Goal: Communication & Community: Answer question/provide support

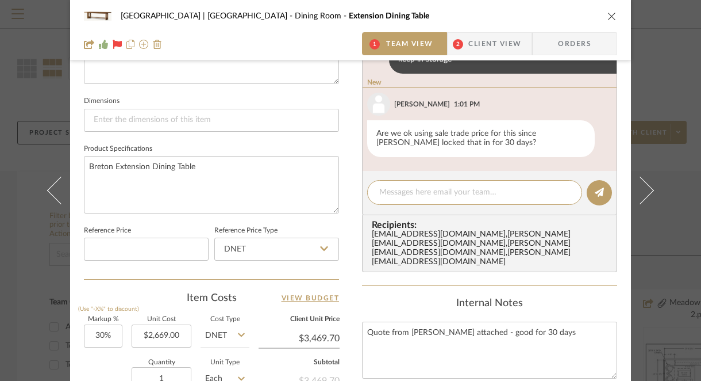
scroll to position [467, 0]
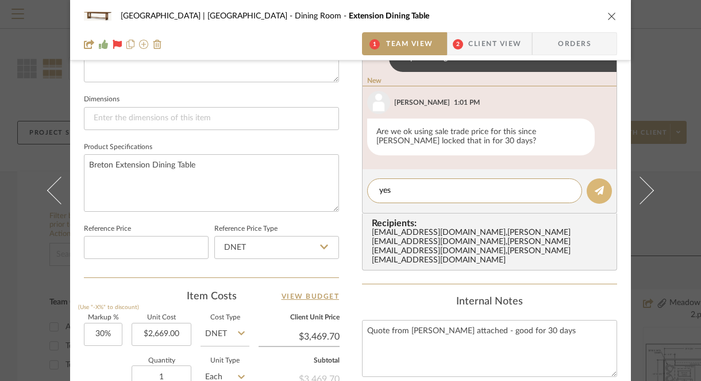
type textarea "yes"
click at [597, 192] on icon at bounding box center [599, 190] width 9 height 9
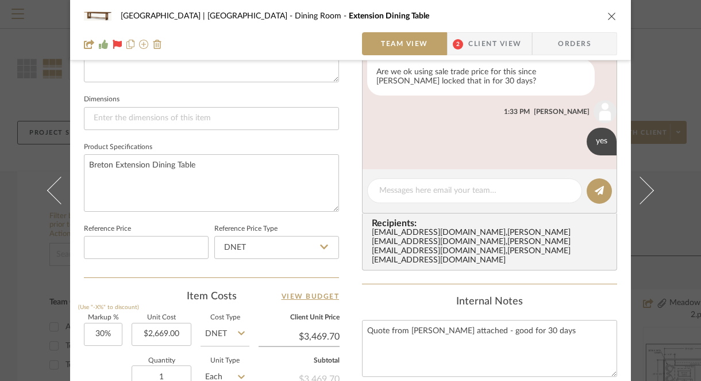
scroll to position [73, 0]
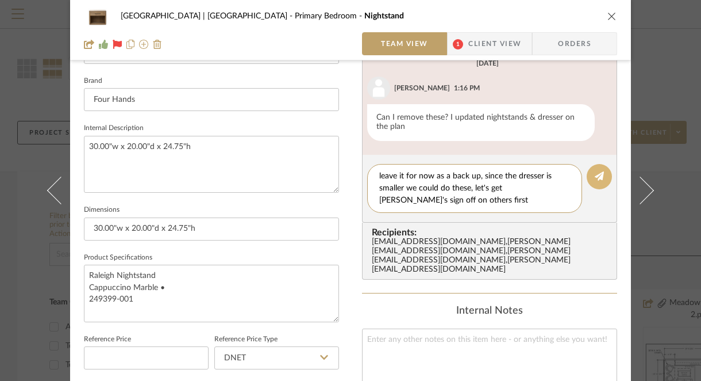
type textarea "leave it for now as a back up, since the dresser is smaller we could do these, …"
click at [605, 179] on button at bounding box center [599, 176] width 25 height 25
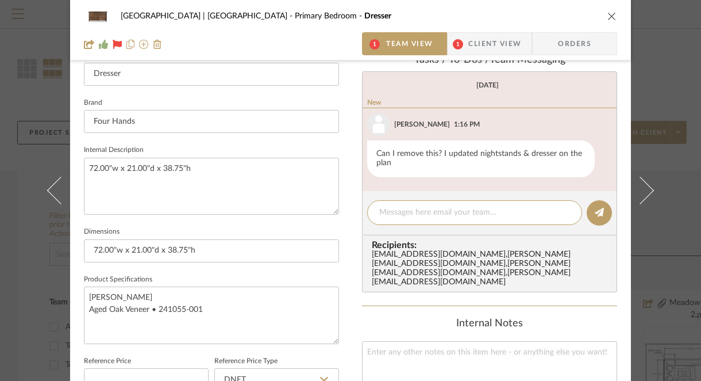
scroll to position [357, 0]
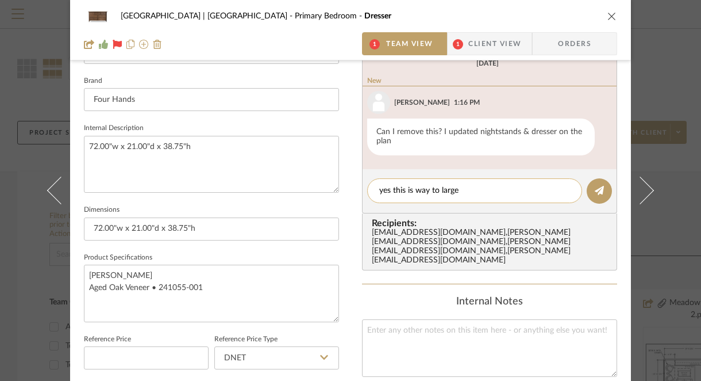
click at [387, 191] on textarea "yes this is way to large" at bounding box center [474, 191] width 191 height 12
type textarea "yes remove this is way to large"
click at [601, 187] on button at bounding box center [599, 190] width 25 height 25
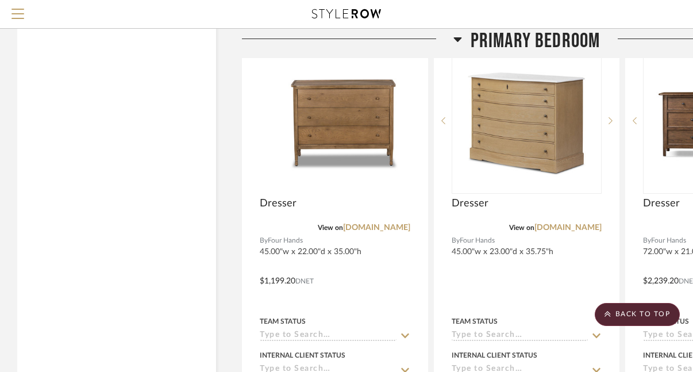
scroll to position [17173, 0]
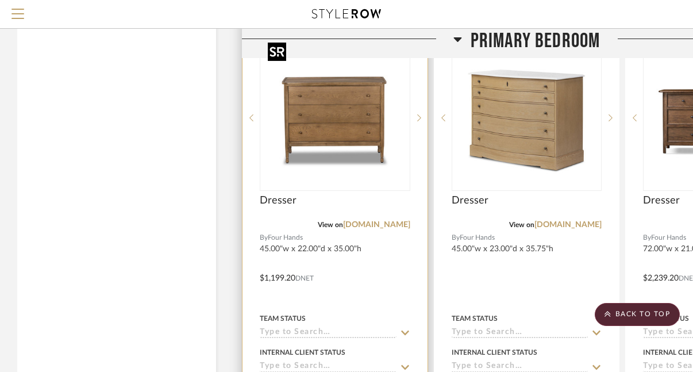
click at [379, 162] on img "0" at bounding box center [335, 118] width 144 height 144
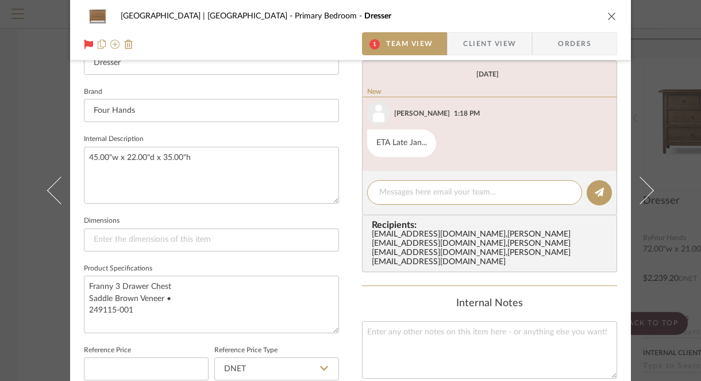
scroll to position [348, 0]
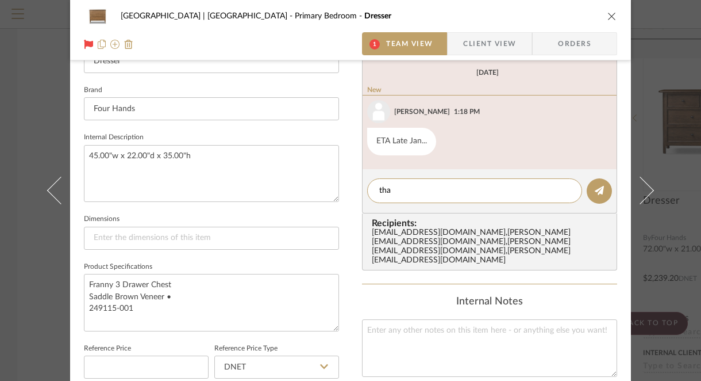
type textarea "that"
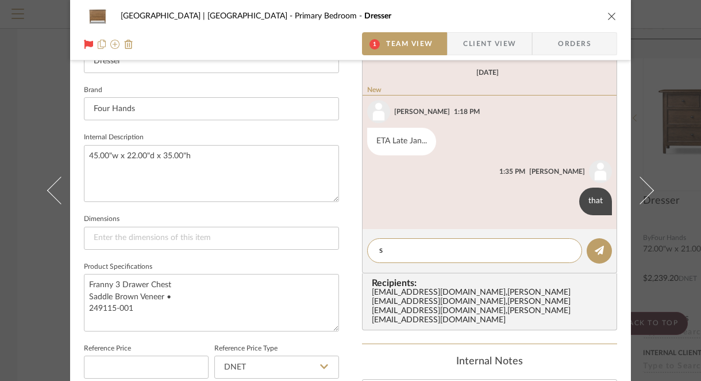
type textarea "s"
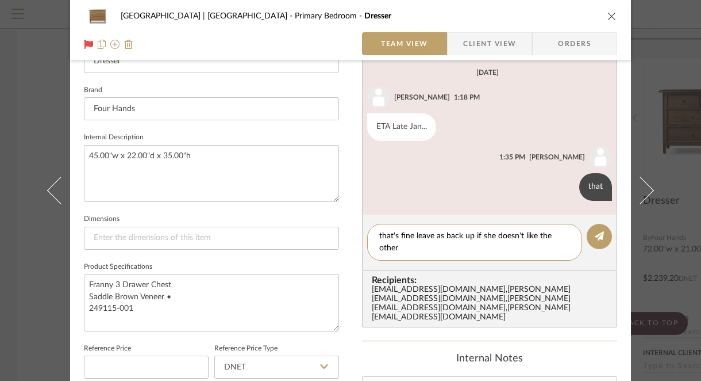
scroll to position [0, 0]
type textarea "that's fine leave as back up if she doesn't like the other that is in stock"
click at [587, 241] on button at bounding box center [599, 236] width 25 height 25
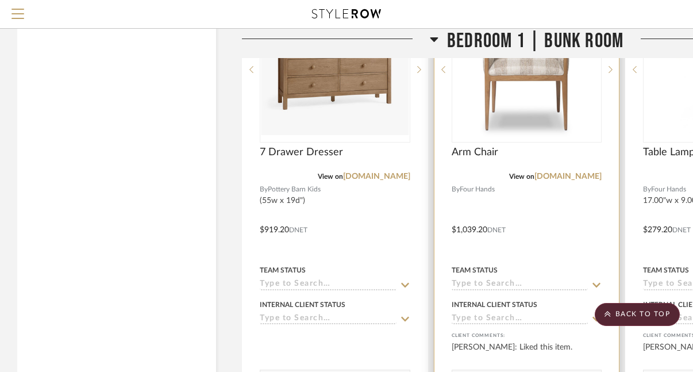
scroll to position [18809, 0]
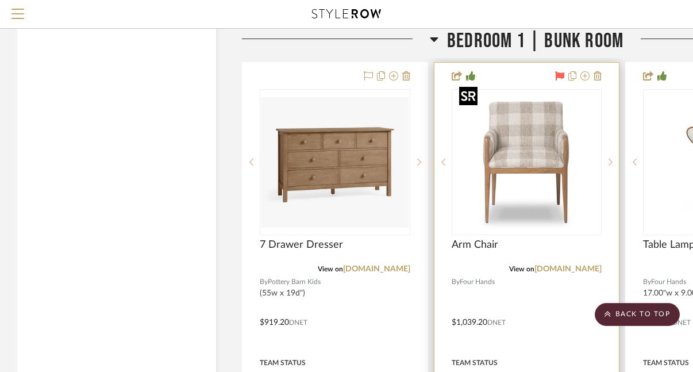
click at [521, 165] on img "0" at bounding box center [527, 162] width 144 height 144
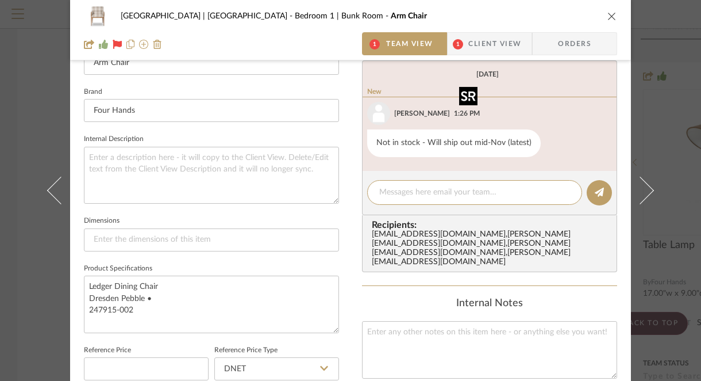
scroll to position [348, 0]
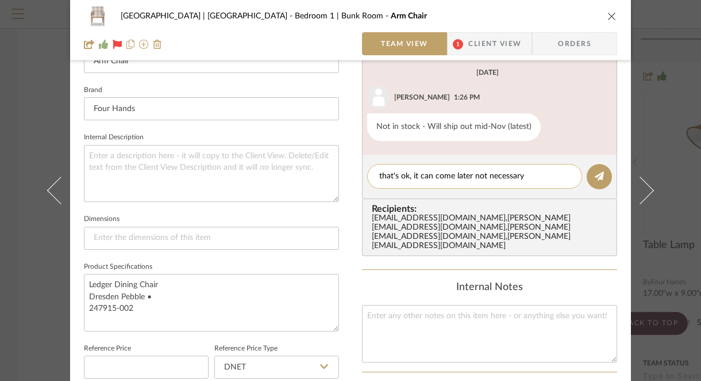
click at [468, 179] on textarea "that's ok, it can come later not necessary" at bounding box center [474, 176] width 191 height 12
click at [545, 177] on textarea "that's ok, it can come later, not necessary" at bounding box center [474, 176] width 191 height 12
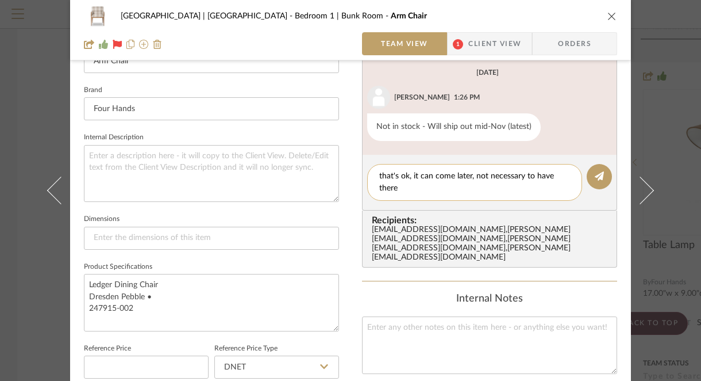
scroll to position [0, 0]
type textarea "that's ok, it can come later, not necessary to have there for first visit"
click at [597, 166] on button at bounding box center [599, 176] width 25 height 25
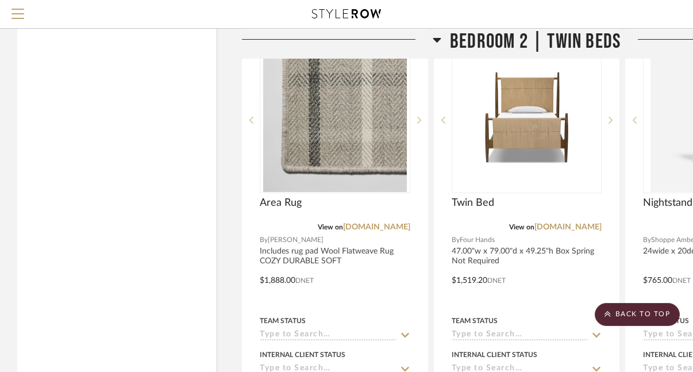
scroll to position [21045, 0]
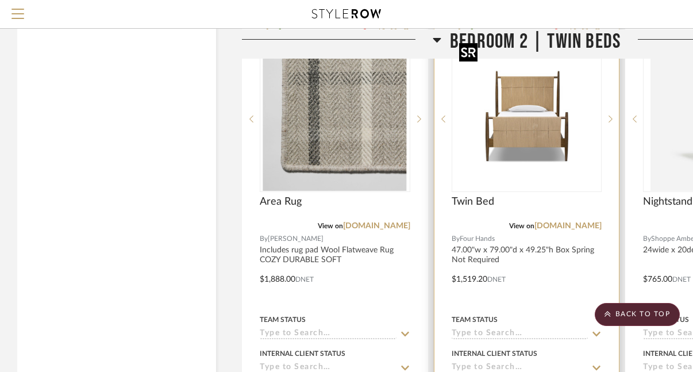
click at [504, 147] on div at bounding box center [527, 119] width 151 height 146
click at [524, 129] on img "0" at bounding box center [527, 119] width 144 height 144
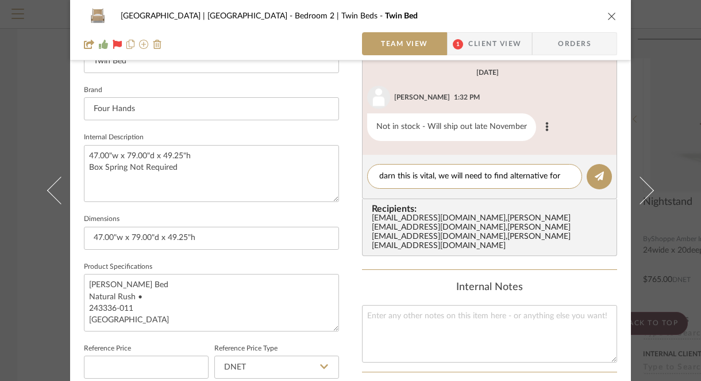
scroll to position [0, 0]
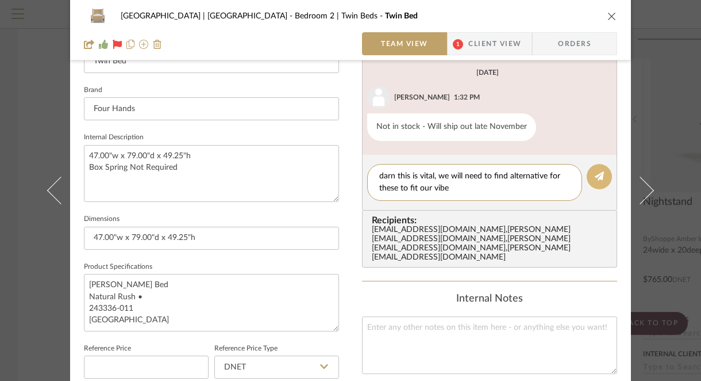
type textarea "darn this is vital, we will need to find alternative for these to fit our vibe"
click at [597, 180] on icon at bounding box center [599, 175] width 9 height 9
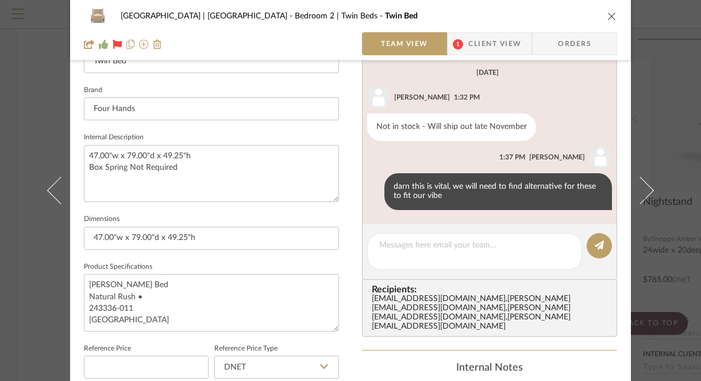
click at [611, 13] on icon "close" at bounding box center [612, 15] width 9 height 9
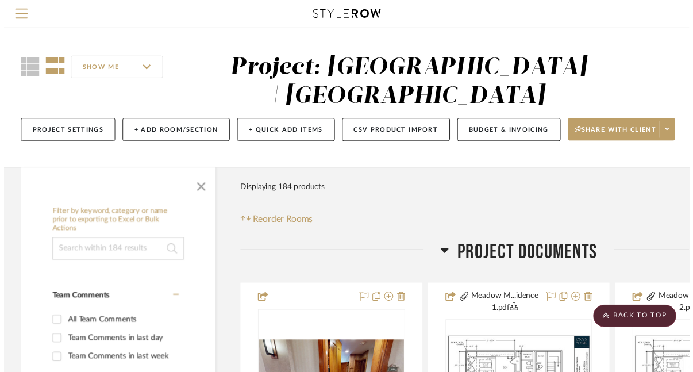
scroll to position [21045, 0]
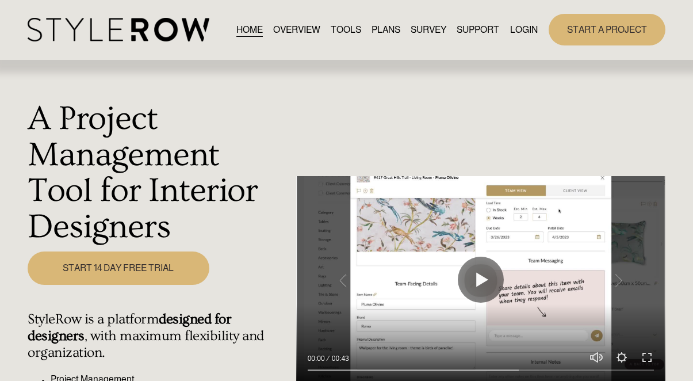
click at [513, 28] on link "LOGIN" at bounding box center [524, 30] width 28 height 16
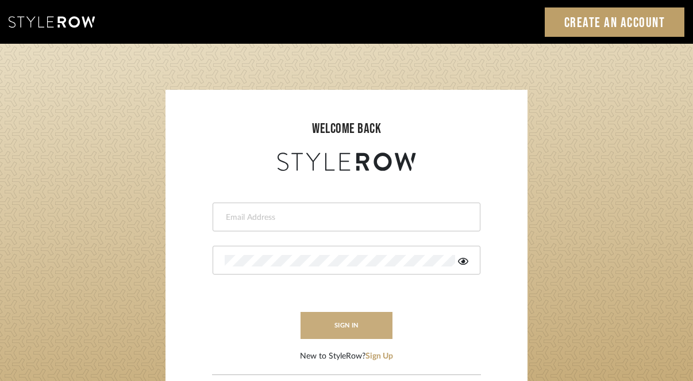
type input "[PERSON_NAME][EMAIL_ADDRESS][DOMAIN_NAME]"
click at [344, 321] on button "sign in" at bounding box center [347, 325] width 92 height 27
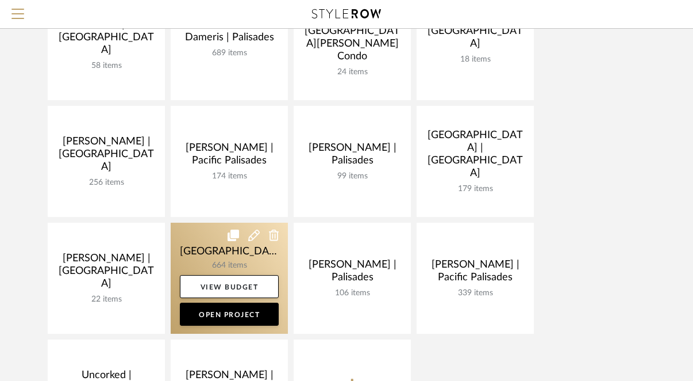
scroll to position [310, 0]
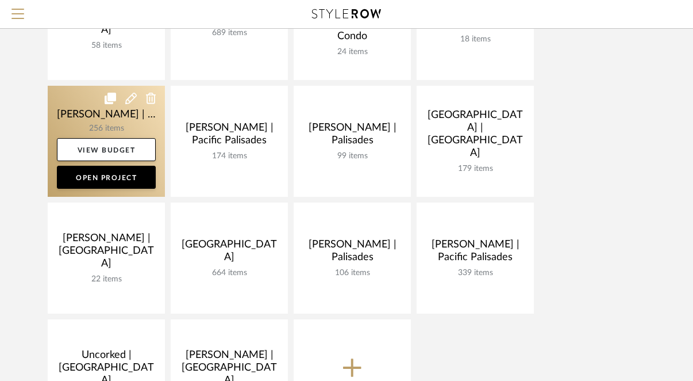
click at [65, 109] on link at bounding box center [106, 141] width 117 height 111
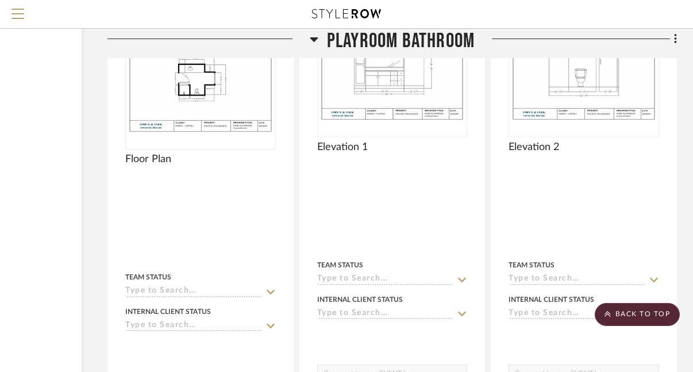
scroll to position [9153, 135]
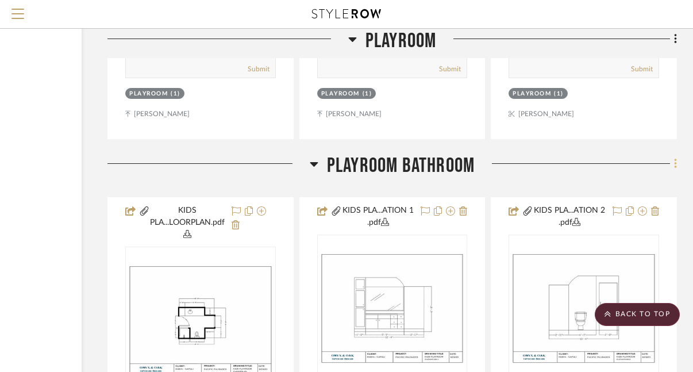
click at [675, 158] on icon at bounding box center [675, 164] width 3 height 13
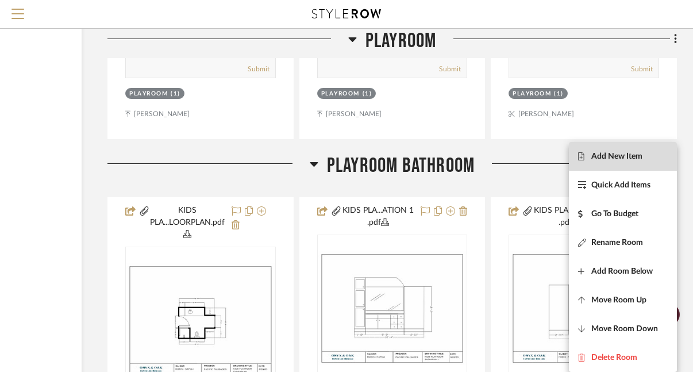
click at [650, 156] on span "Add New Item" at bounding box center [623, 157] width 90 height 10
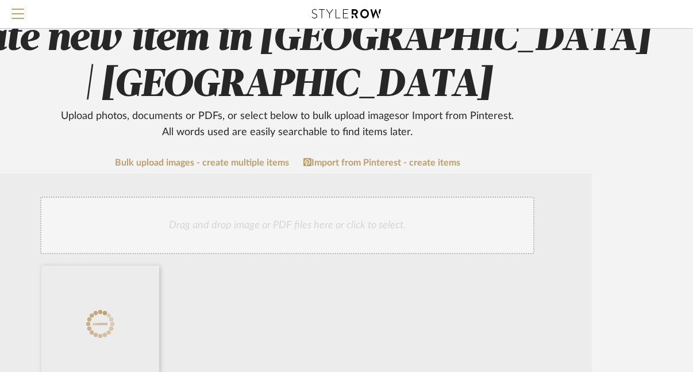
scroll to position [121, 126]
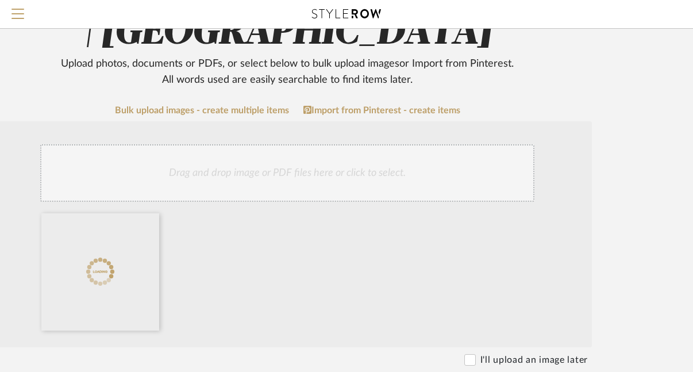
radio input "true"
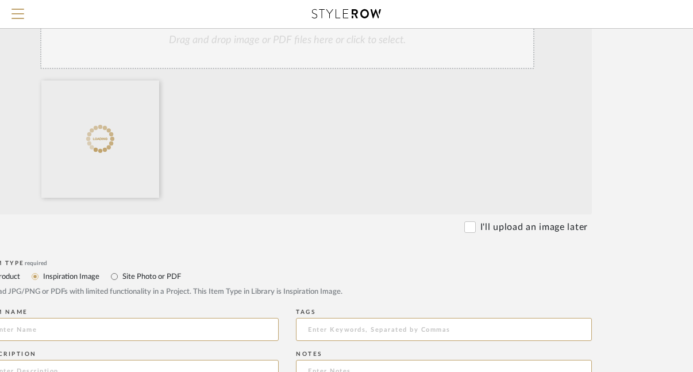
scroll to position [299, 126]
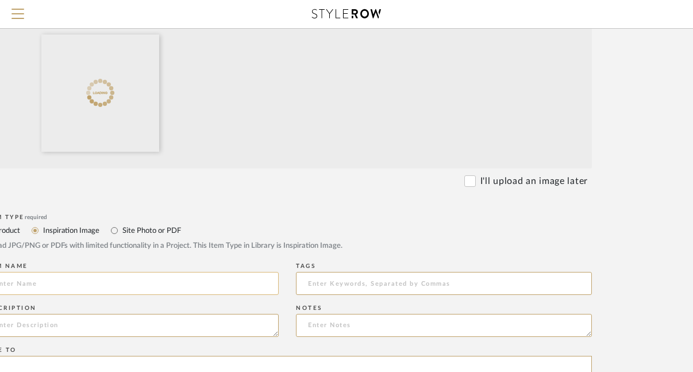
click at [94, 272] on input at bounding box center [131, 283] width 296 height 23
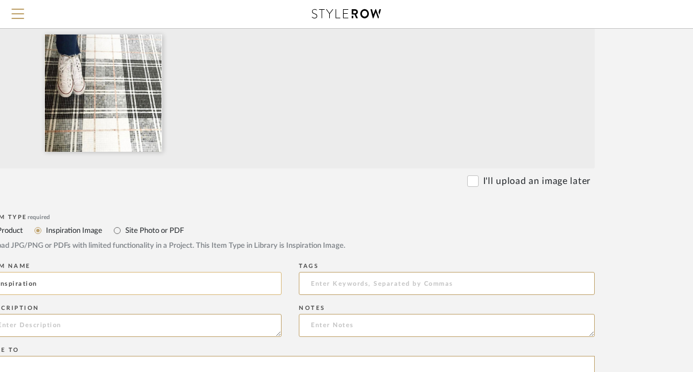
type input "Inspiration"
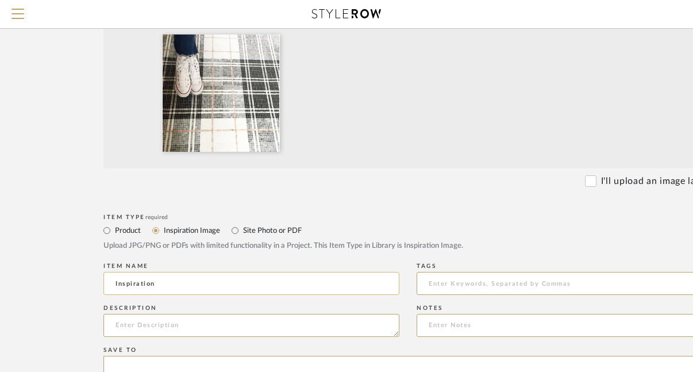
scroll to position [299, 0]
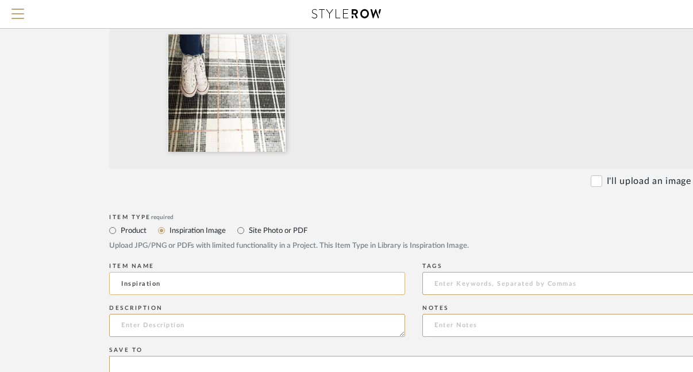
type textarea "F"
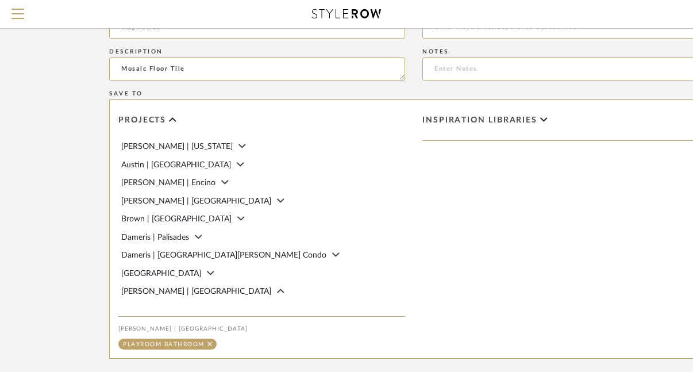
scroll to position [634, 0]
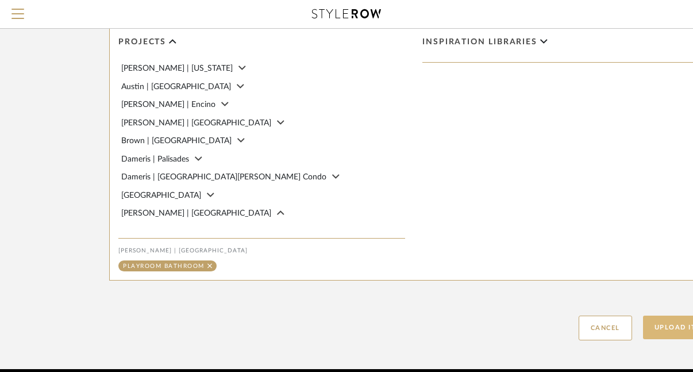
type textarea "Mosaic Floor Tile"
click at [670, 316] on button "Upload Item" at bounding box center [681, 328] width 76 height 24
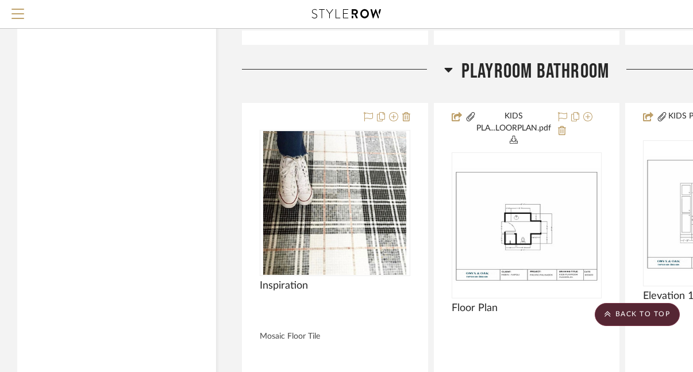
scroll to position [9203, 0]
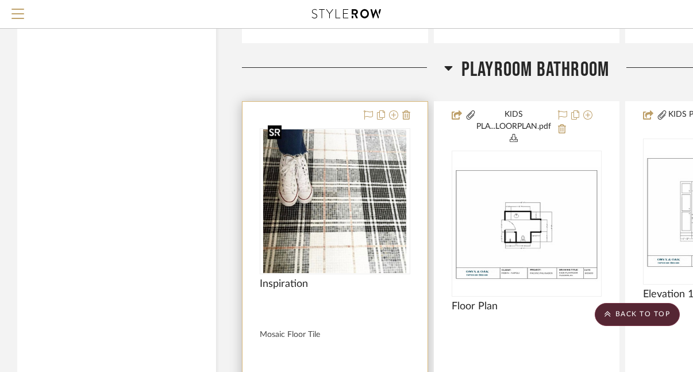
click at [331, 170] on img "0" at bounding box center [334, 201] width 143 height 144
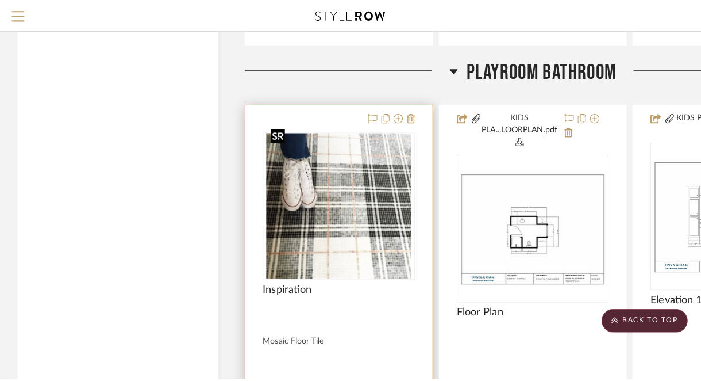
scroll to position [0, 0]
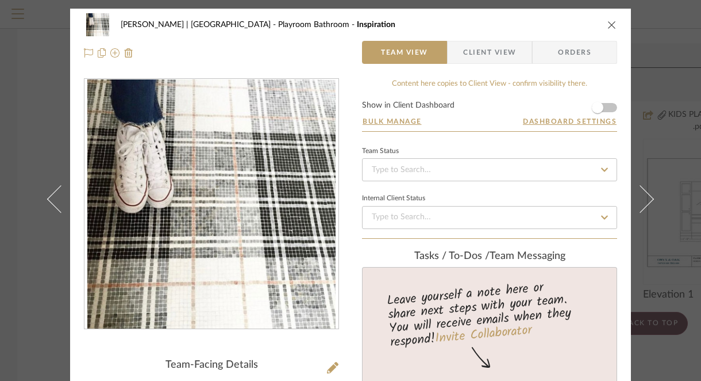
click at [490, 60] on span "Client View" at bounding box center [489, 52] width 53 height 23
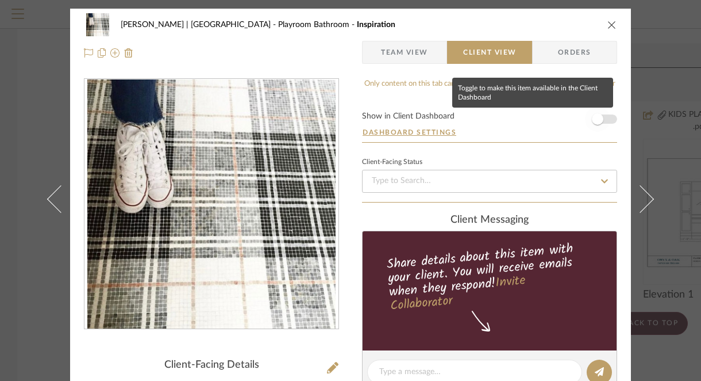
click at [597, 122] on span "button" at bounding box center [597, 118] width 11 height 11
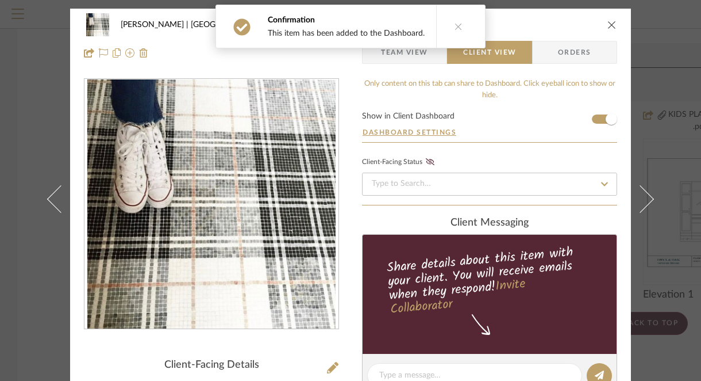
click at [608, 20] on icon "close" at bounding box center [612, 24] width 9 height 9
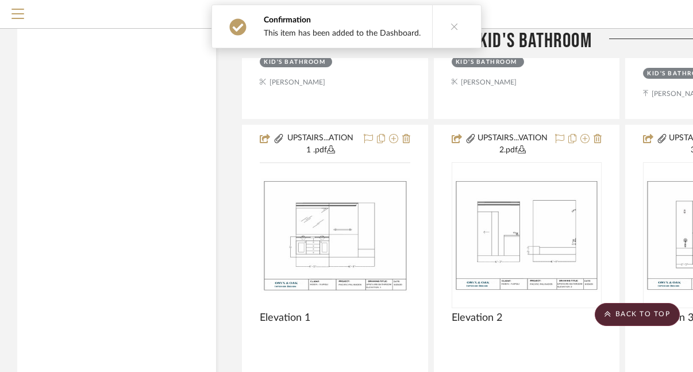
scroll to position [6351, 0]
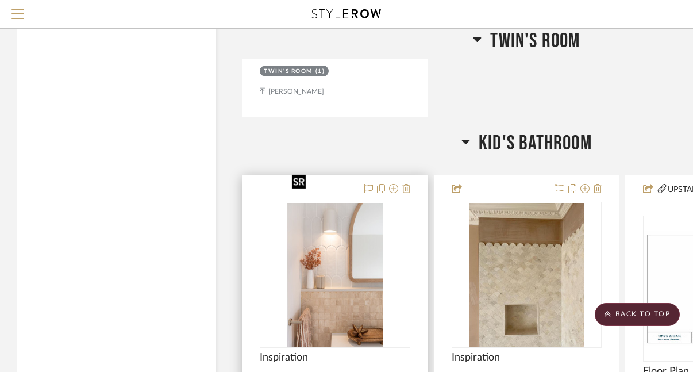
click at [336, 235] on img "0" at bounding box center [334, 275] width 95 height 144
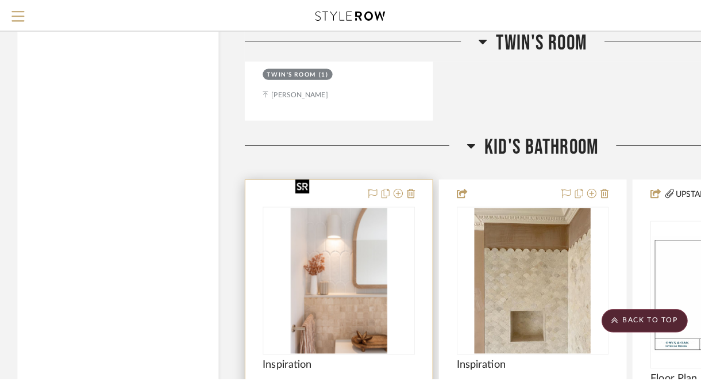
scroll to position [0, 0]
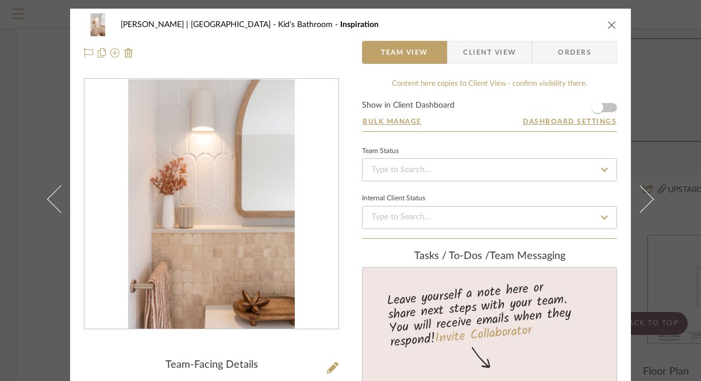
click at [479, 63] on span "Client View" at bounding box center [489, 52] width 53 height 23
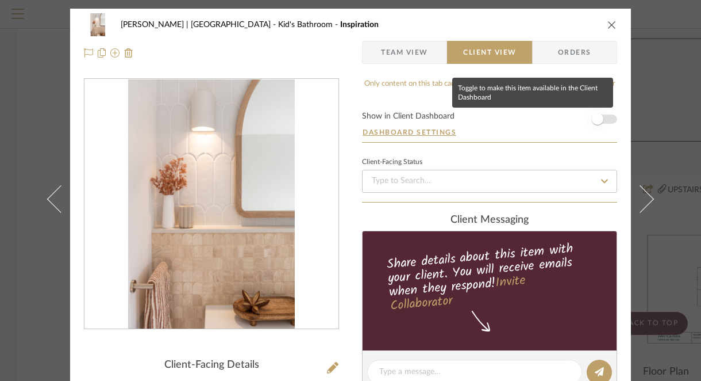
click at [594, 118] on span "button" at bounding box center [597, 118] width 11 height 11
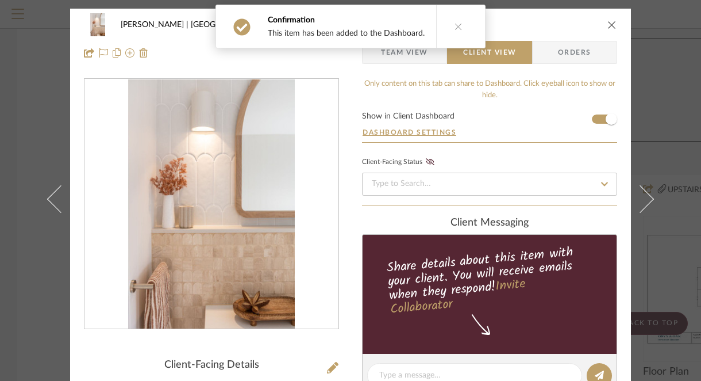
click at [608, 24] on icon "close" at bounding box center [612, 24] width 9 height 9
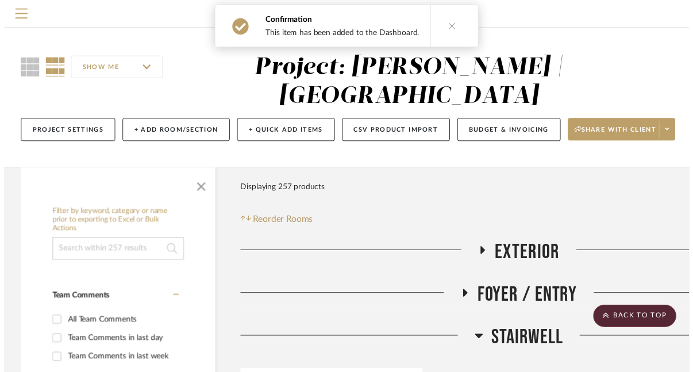
scroll to position [6351, 0]
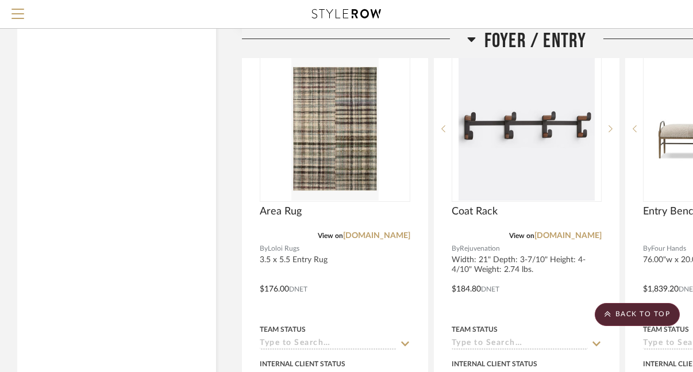
scroll to position [4585, 0]
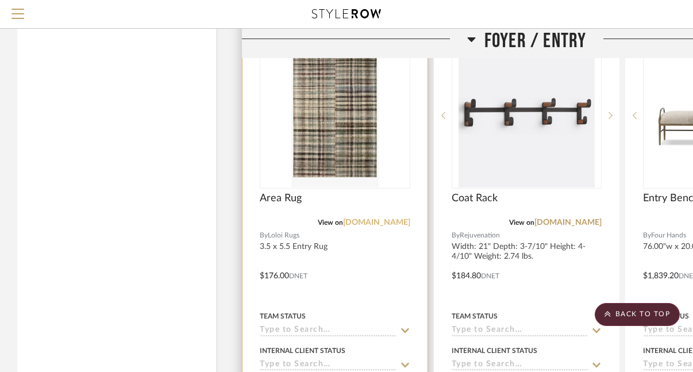
click at [381, 218] on link "[DOMAIN_NAME]" at bounding box center [376, 222] width 67 height 8
click at [333, 122] on img "0" at bounding box center [334, 116] width 87 height 144
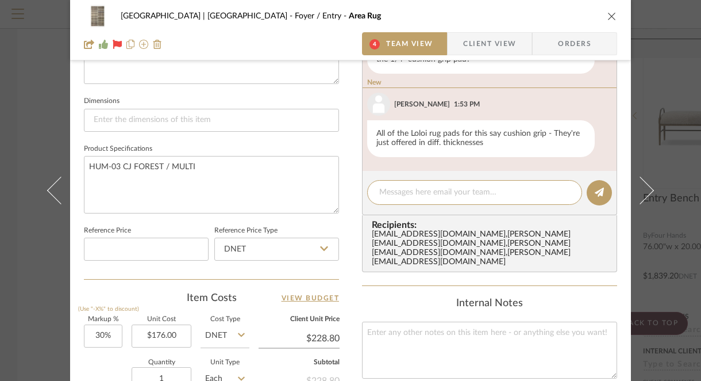
scroll to position [467, 0]
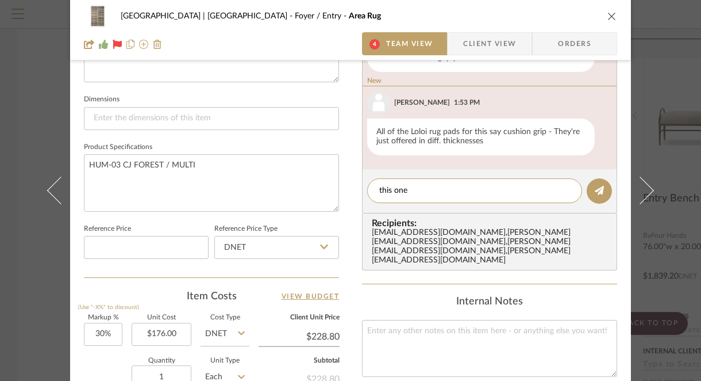
paste textarea "https://www.loloirugs.com/products/premium-grip-rug-pad-beige"
type textarea "this one https://www.loloirugs.com/products/premium-grip-rug-pad-beige"
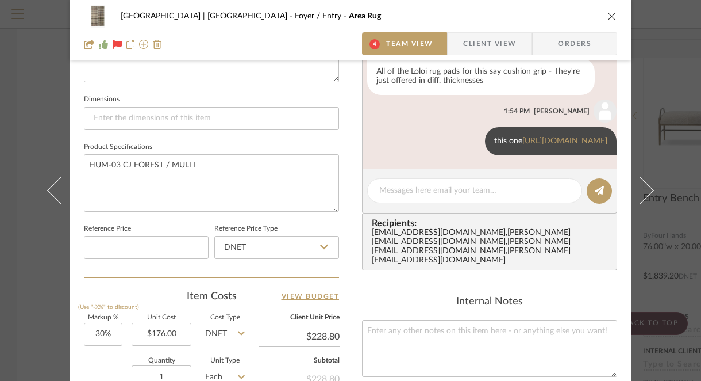
scroll to position [183, 0]
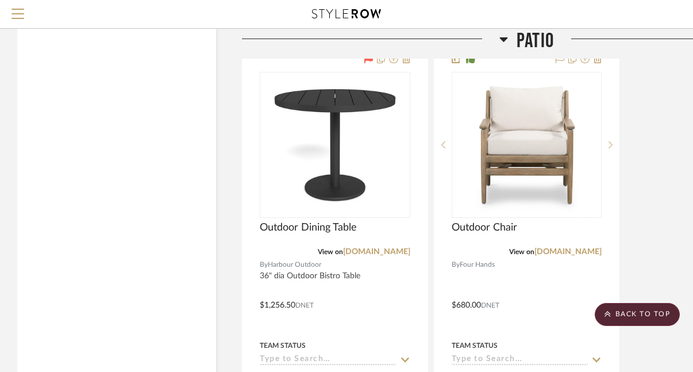
scroll to position [14435, 0]
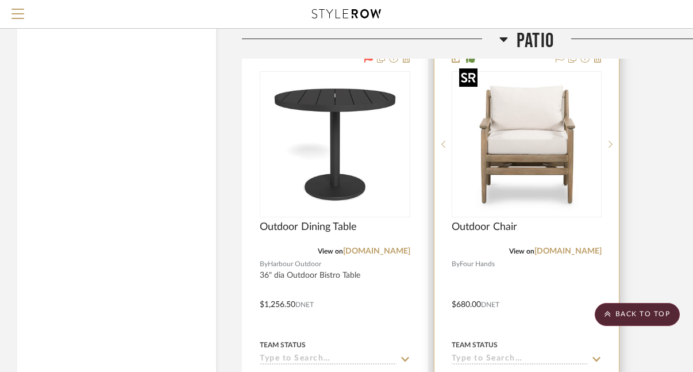
click at [510, 126] on img "0" at bounding box center [527, 144] width 144 height 144
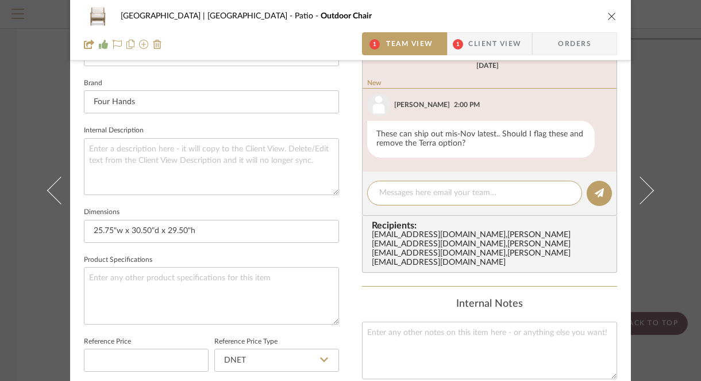
scroll to position [357, 0]
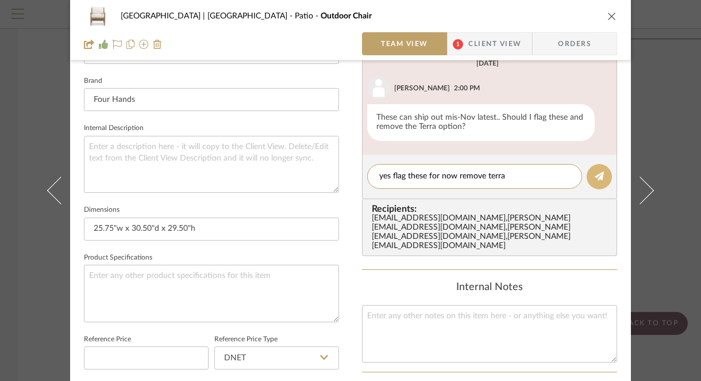
type textarea "yes flag these for now remove terra"
click at [595, 176] on icon at bounding box center [599, 175] width 9 height 9
